Goal: Task Accomplishment & Management: Use online tool/utility

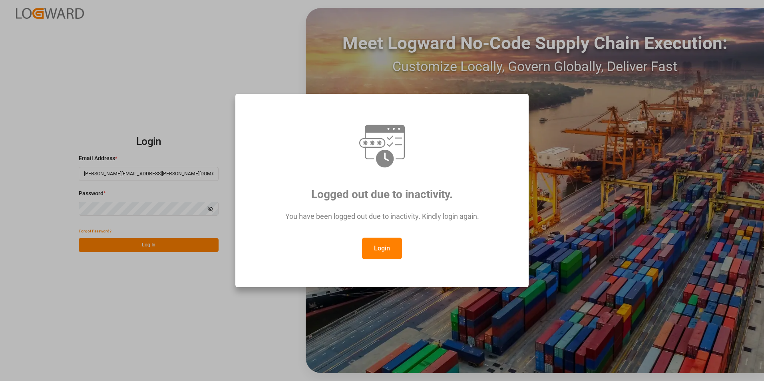
click at [391, 251] on button "Login" at bounding box center [382, 249] width 40 height 22
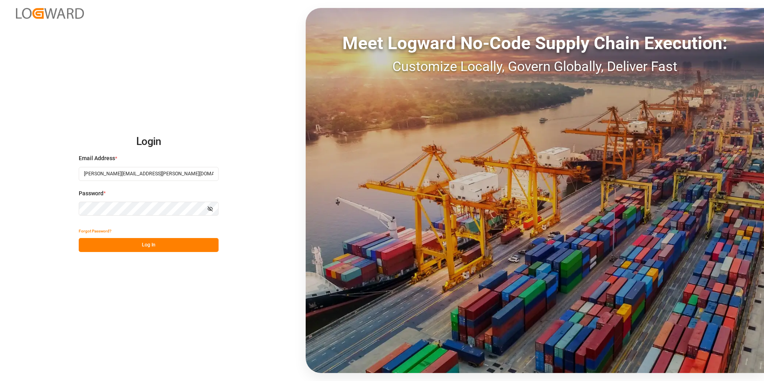
click at [157, 244] on button "Log In" at bounding box center [149, 245] width 140 height 14
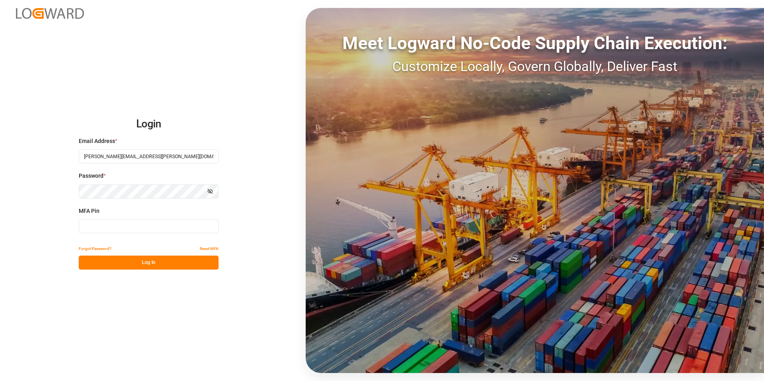
click at [145, 231] on input at bounding box center [149, 226] width 140 height 14
type input "891772"
click at [155, 264] on button "Log In" at bounding box center [149, 263] width 140 height 14
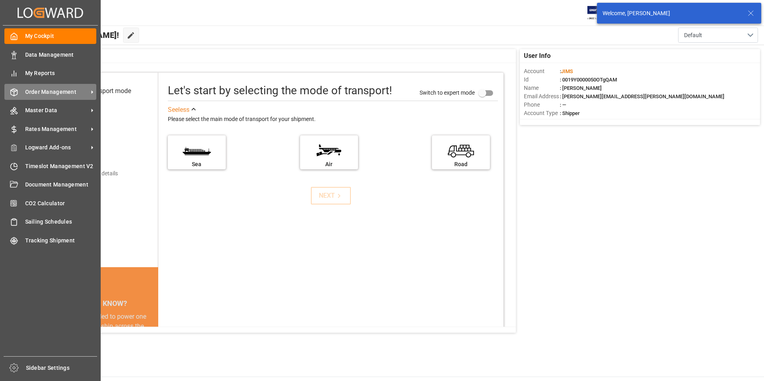
click at [58, 86] on div "Order Management Order Management" at bounding box center [50, 92] width 92 height 16
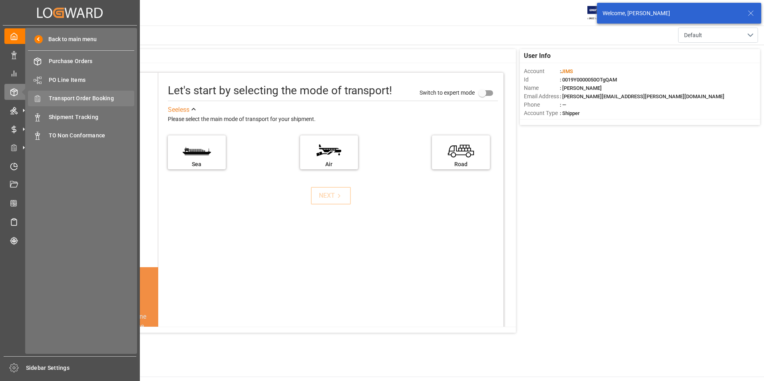
click at [94, 99] on span "Transport Order Booking" at bounding box center [92, 98] width 86 height 8
